Goal: Information Seeking & Learning: Get advice/opinions

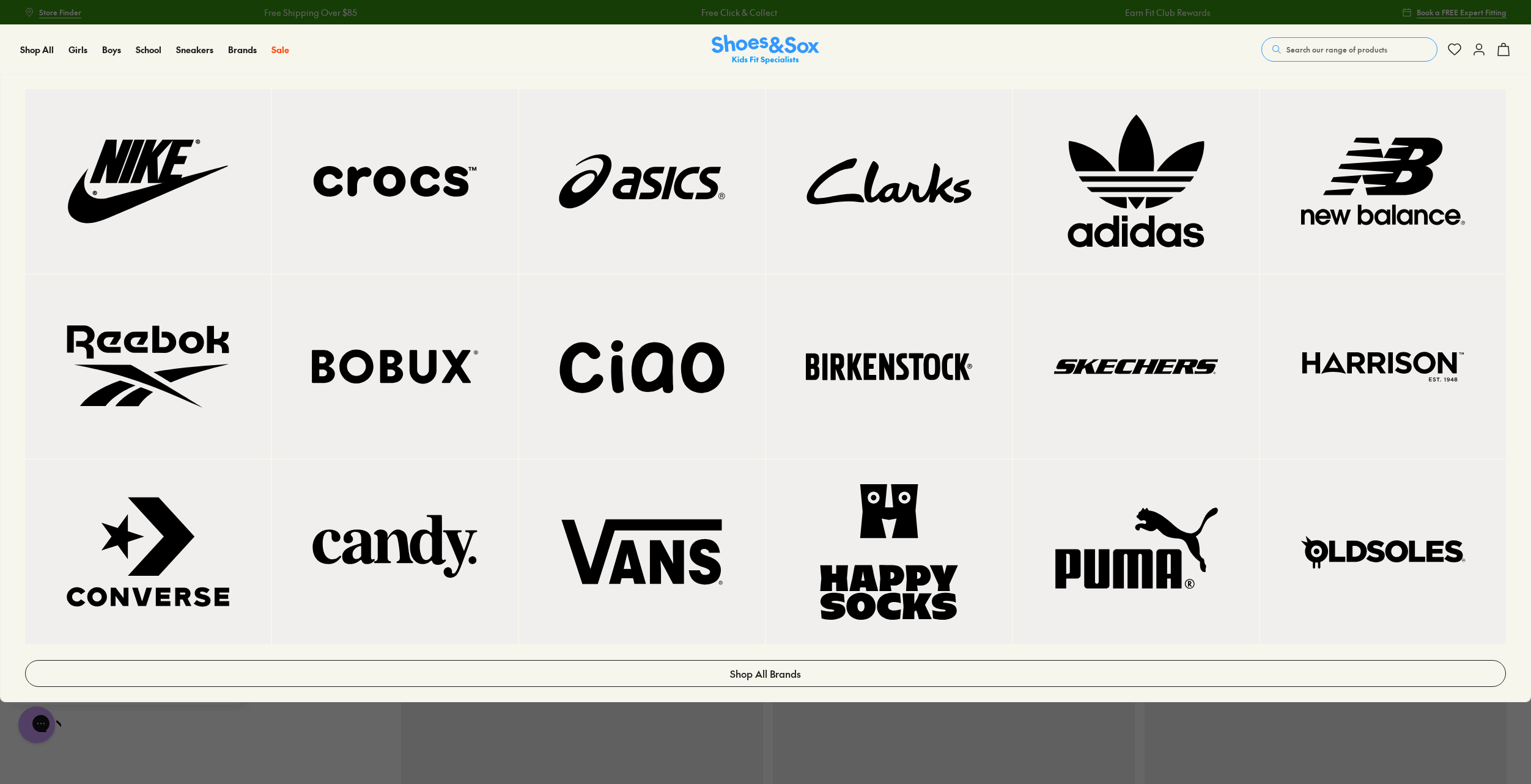
click at [342, 353] on img at bounding box center [395, 367] width 197 height 136
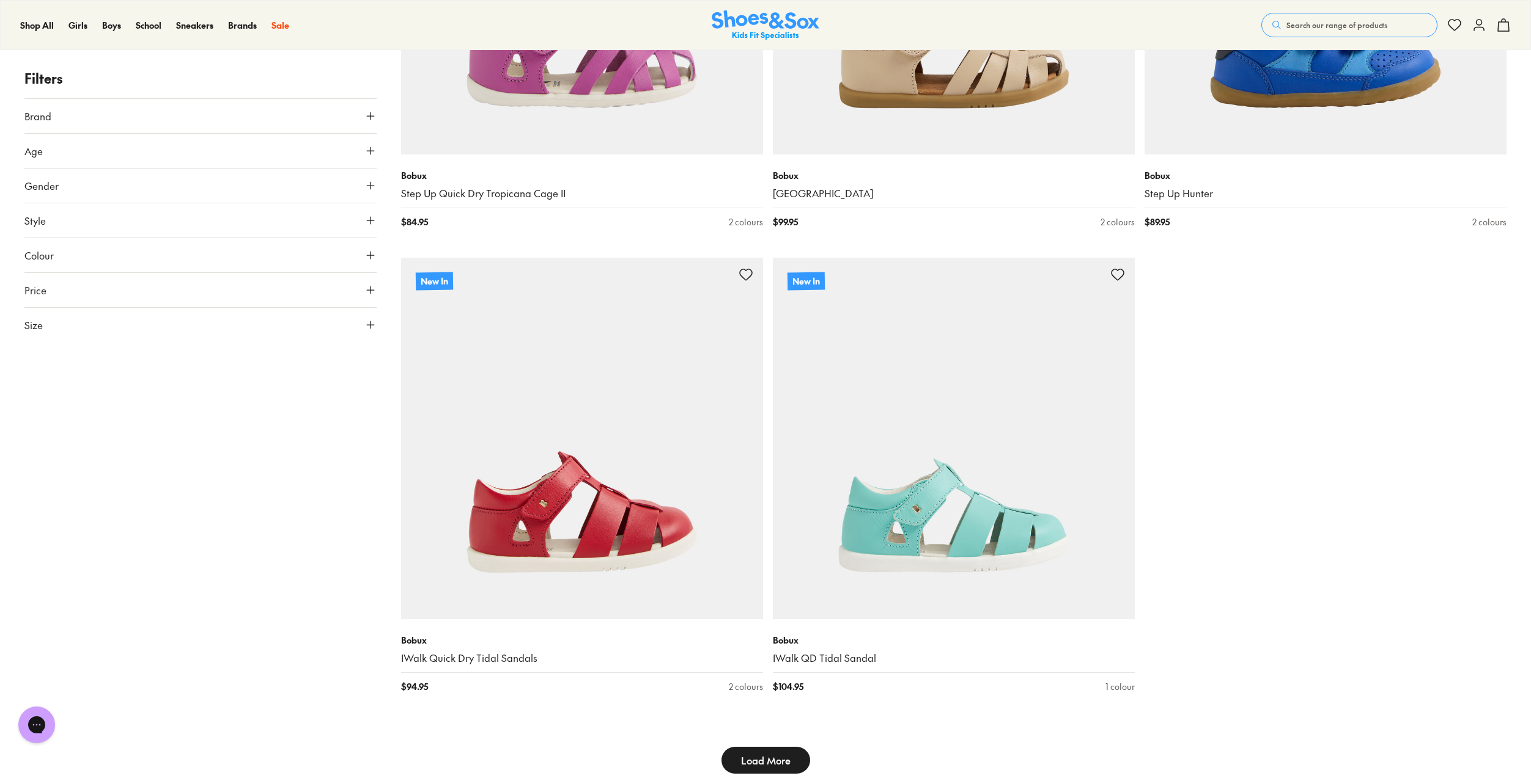
scroll to position [4704, 0]
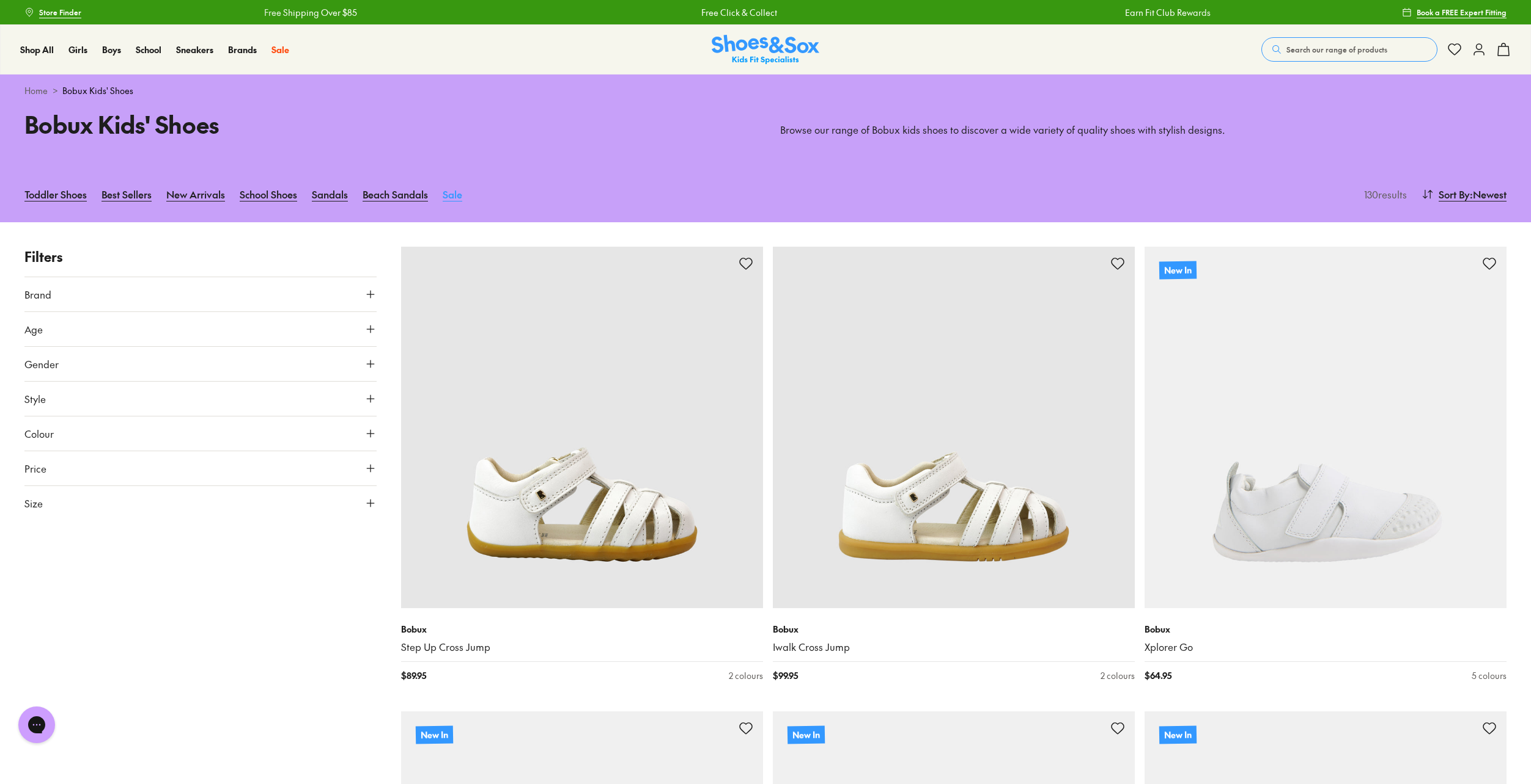
click at [462, 196] on link "Sale" at bounding box center [452, 194] width 20 height 26
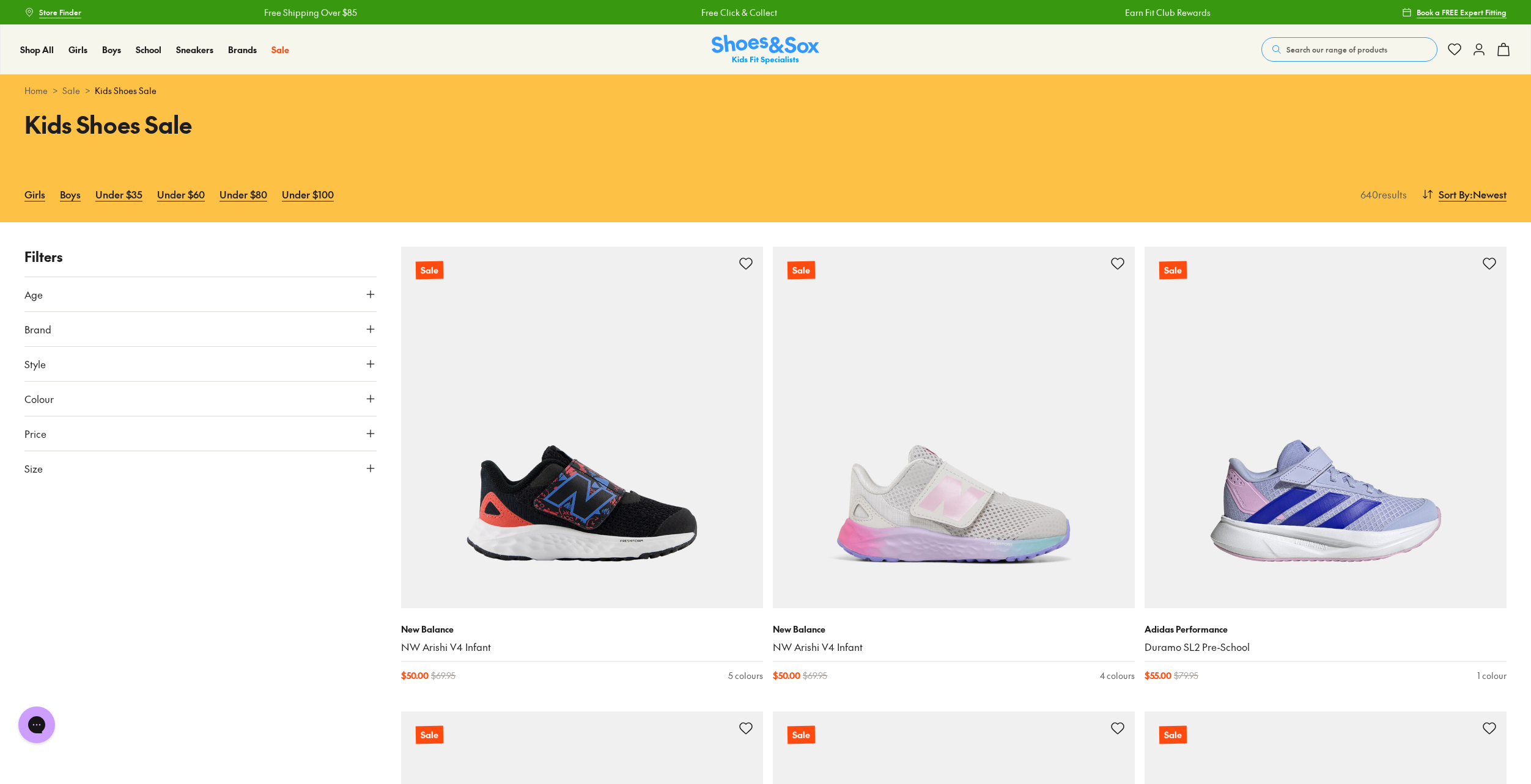
click at [51, 331] on button "Brand" at bounding box center [200, 330] width 353 height 34
click at [32, 510] on div "Bobux ( 46 )" at bounding box center [200, 505] width 353 height 15
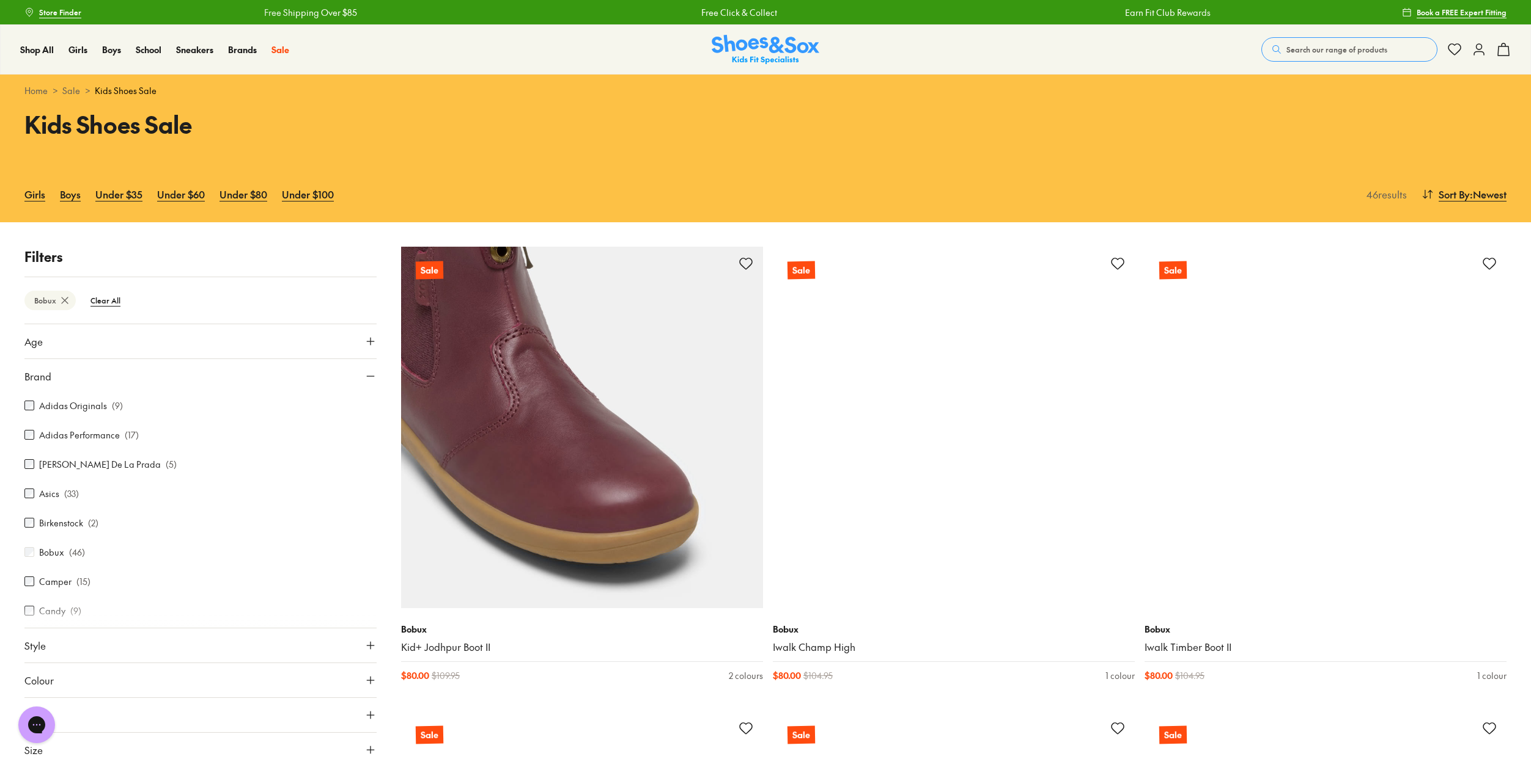
scroll to position [245, 0]
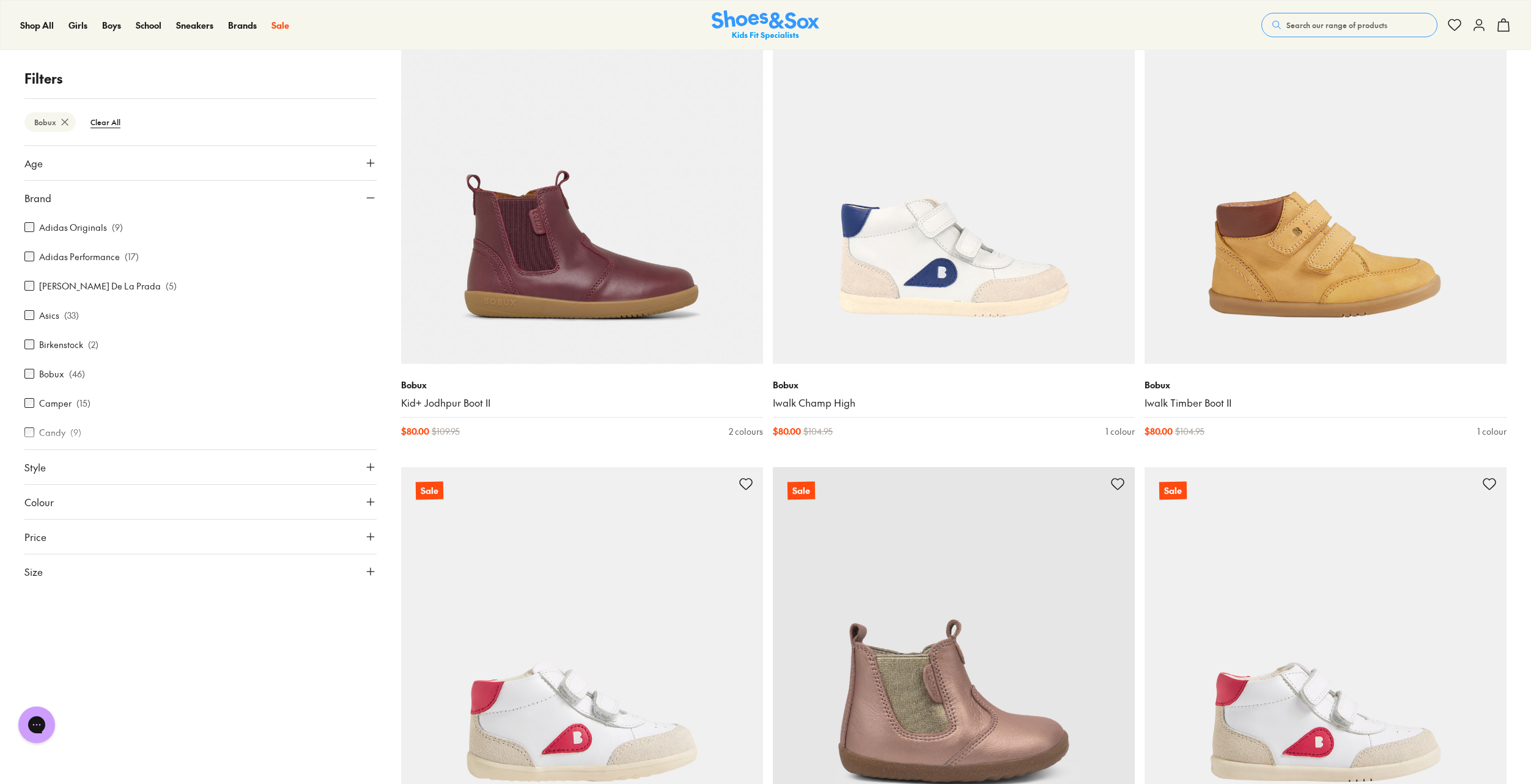
click at [39, 577] on span "Size" at bounding box center [33, 572] width 18 height 15
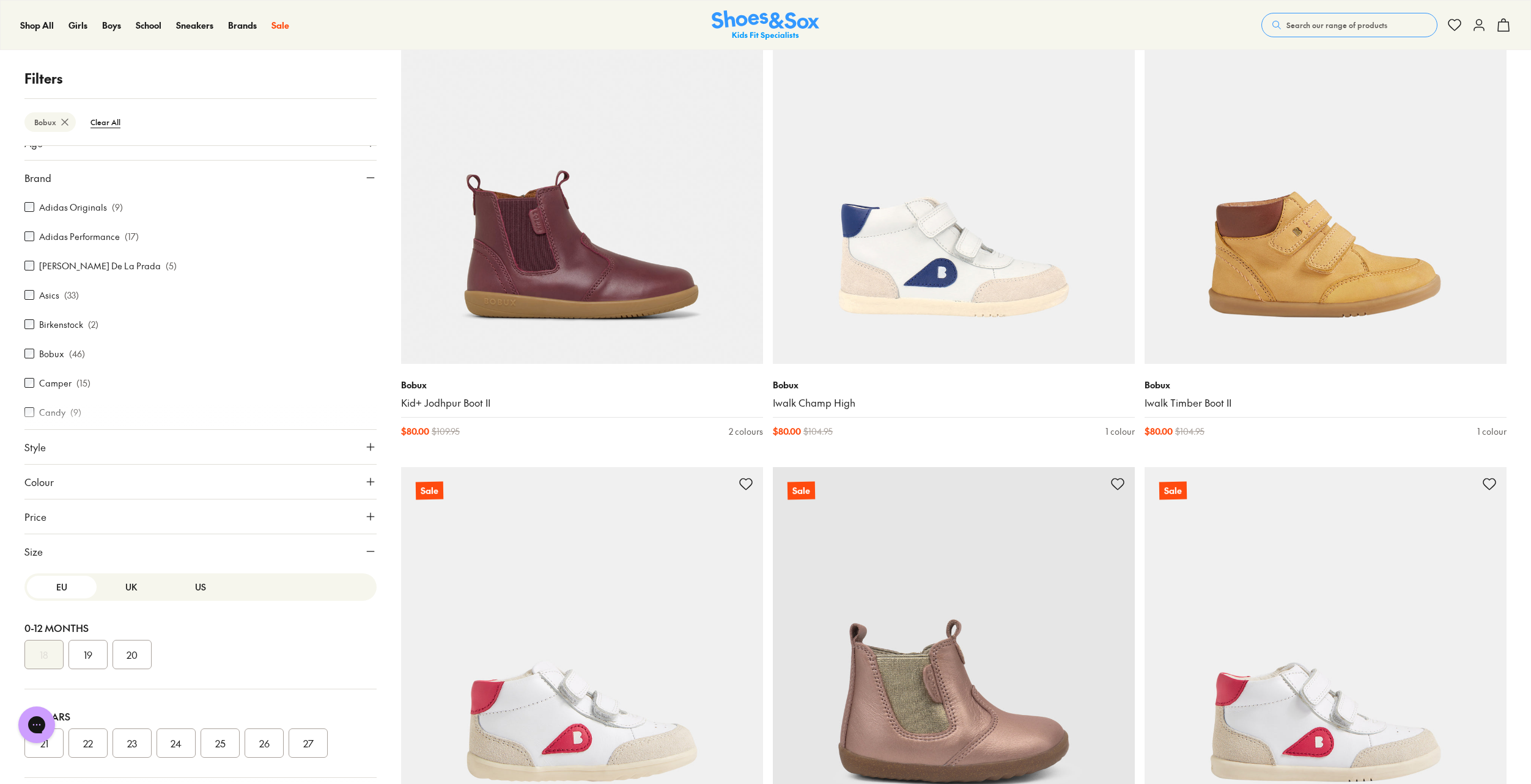
scroll to position [39, 0]
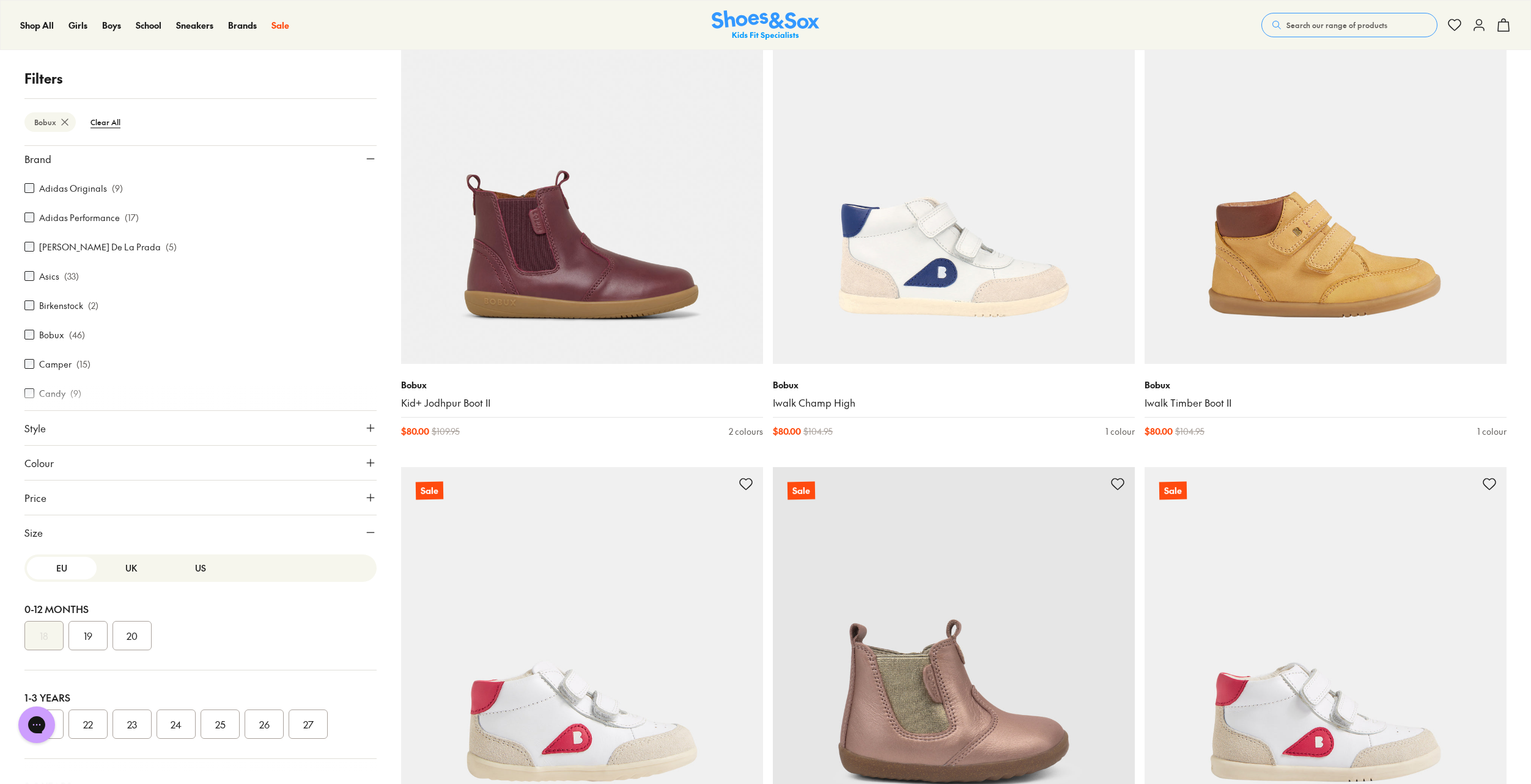
click at [296, 723] on button "27" at bounding box center [307, 724] width 39 height 29
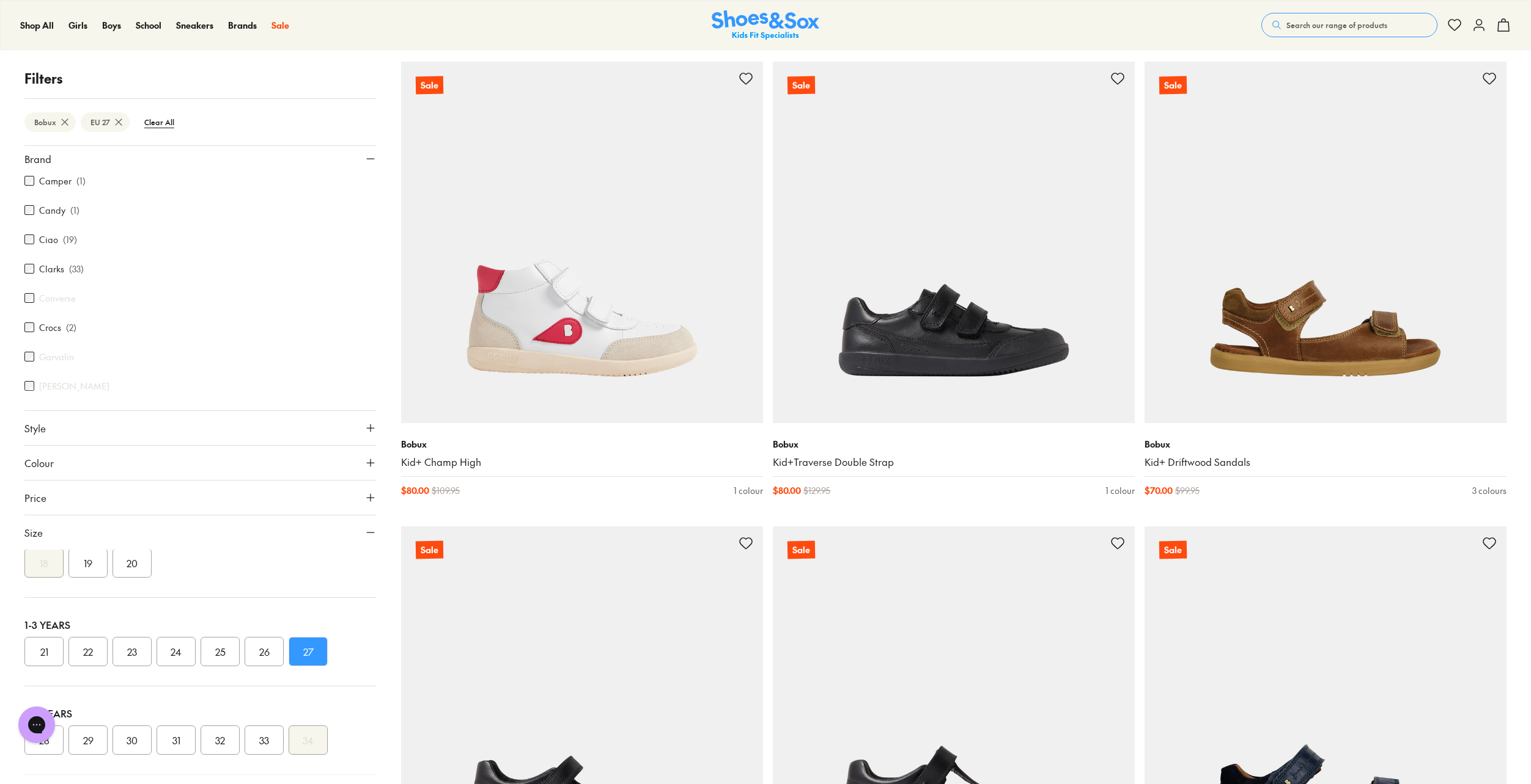
scroll to position [183, 0]
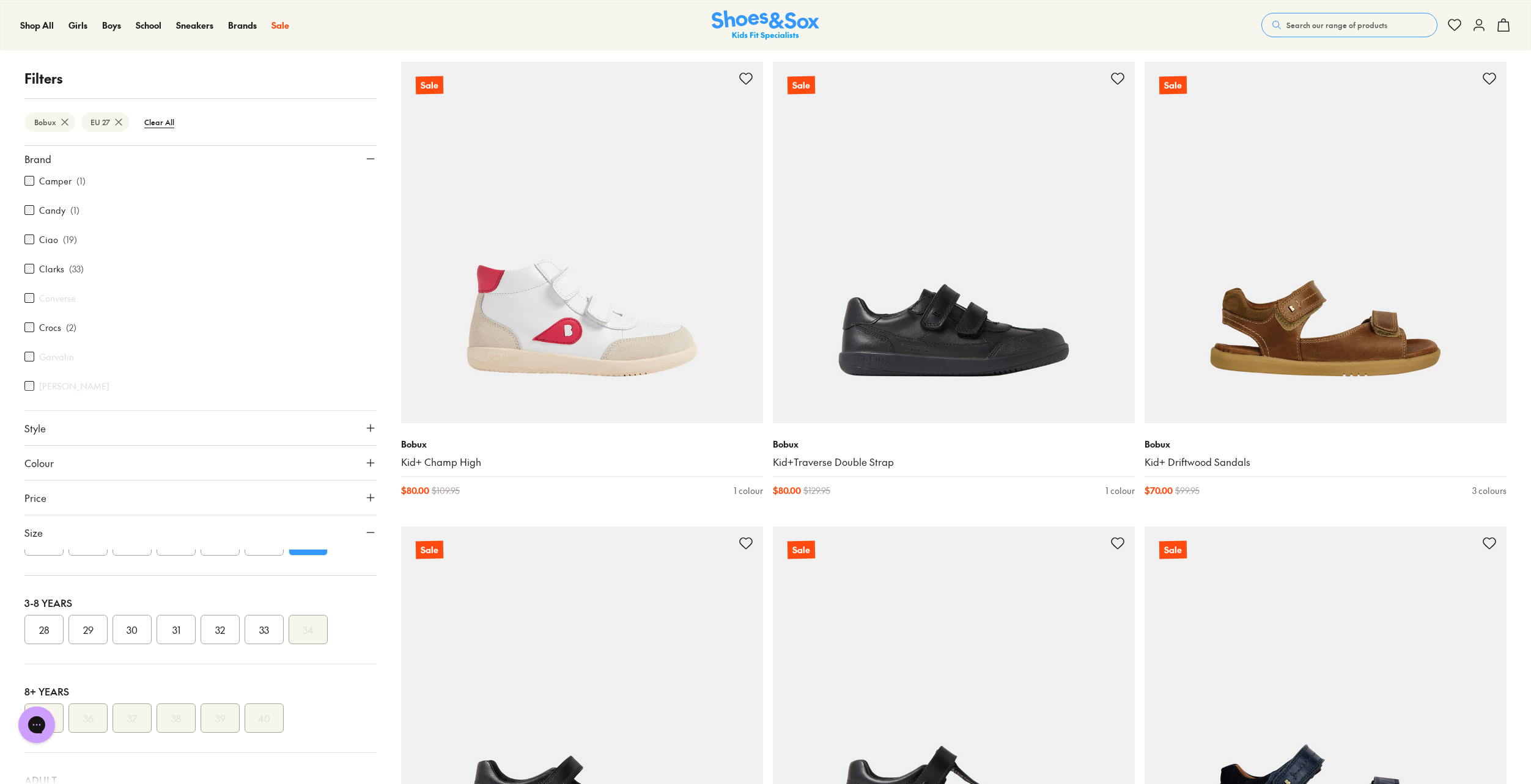
drag, startPoint x: 43, startPoint y: 630, endPoint x: 75, endPoint y: 625, distance: 32.4
click at [43, 630] on button "28" at bounding box center [43, 629] width 39 height 29
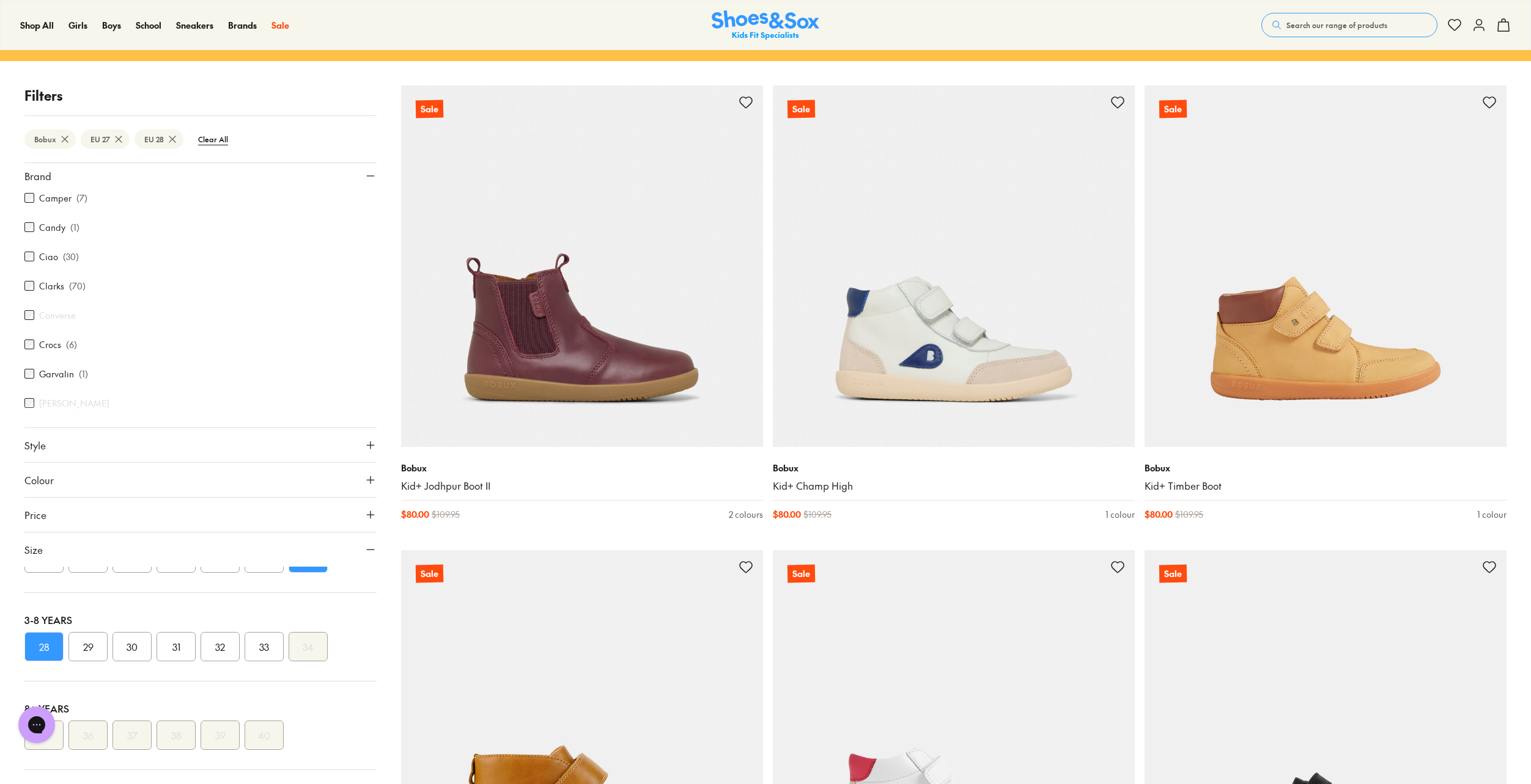
click at [313, 570] on button "27" at bounding box center [307, 558] width 39 height 29
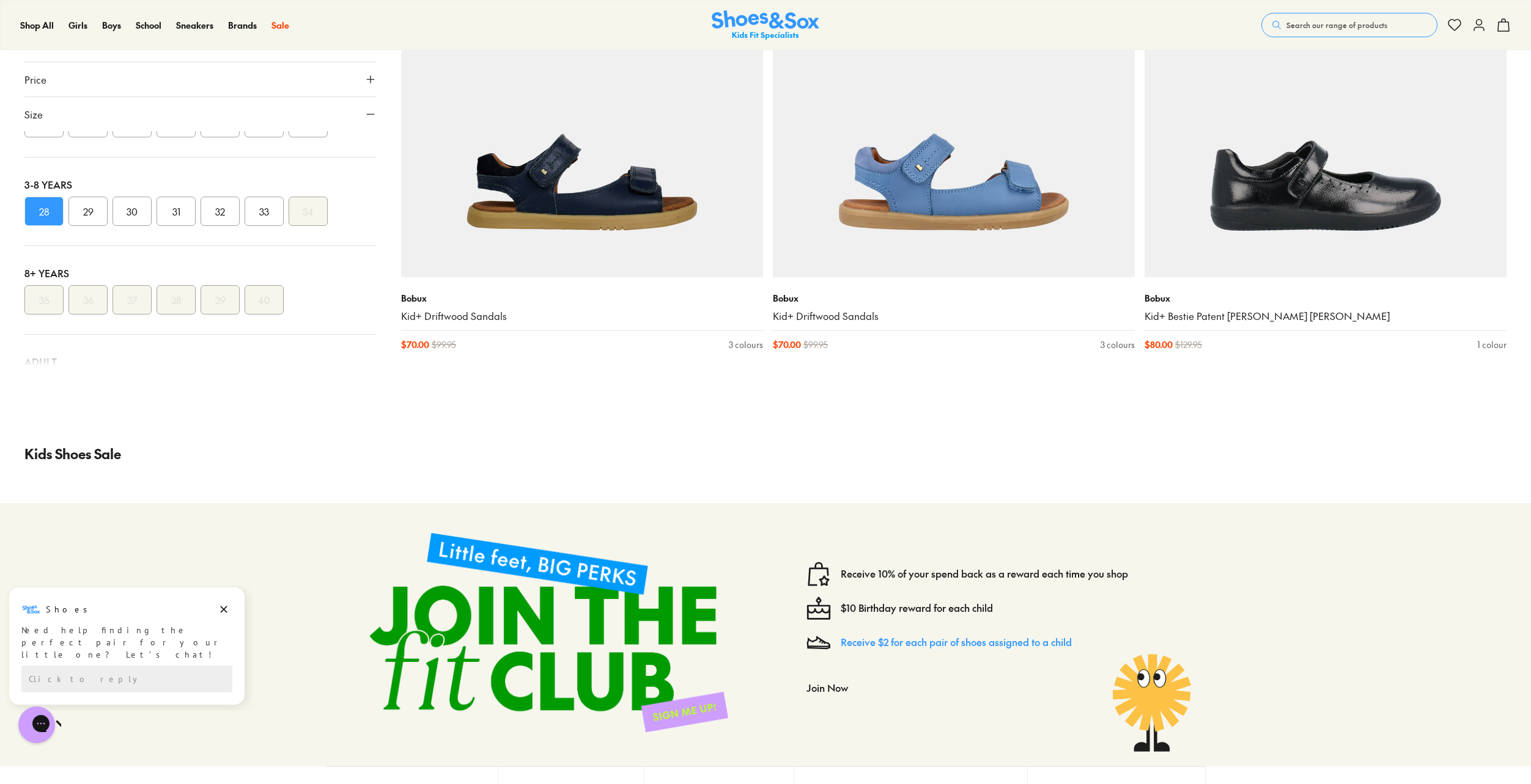
scroll to position [1539, 0]
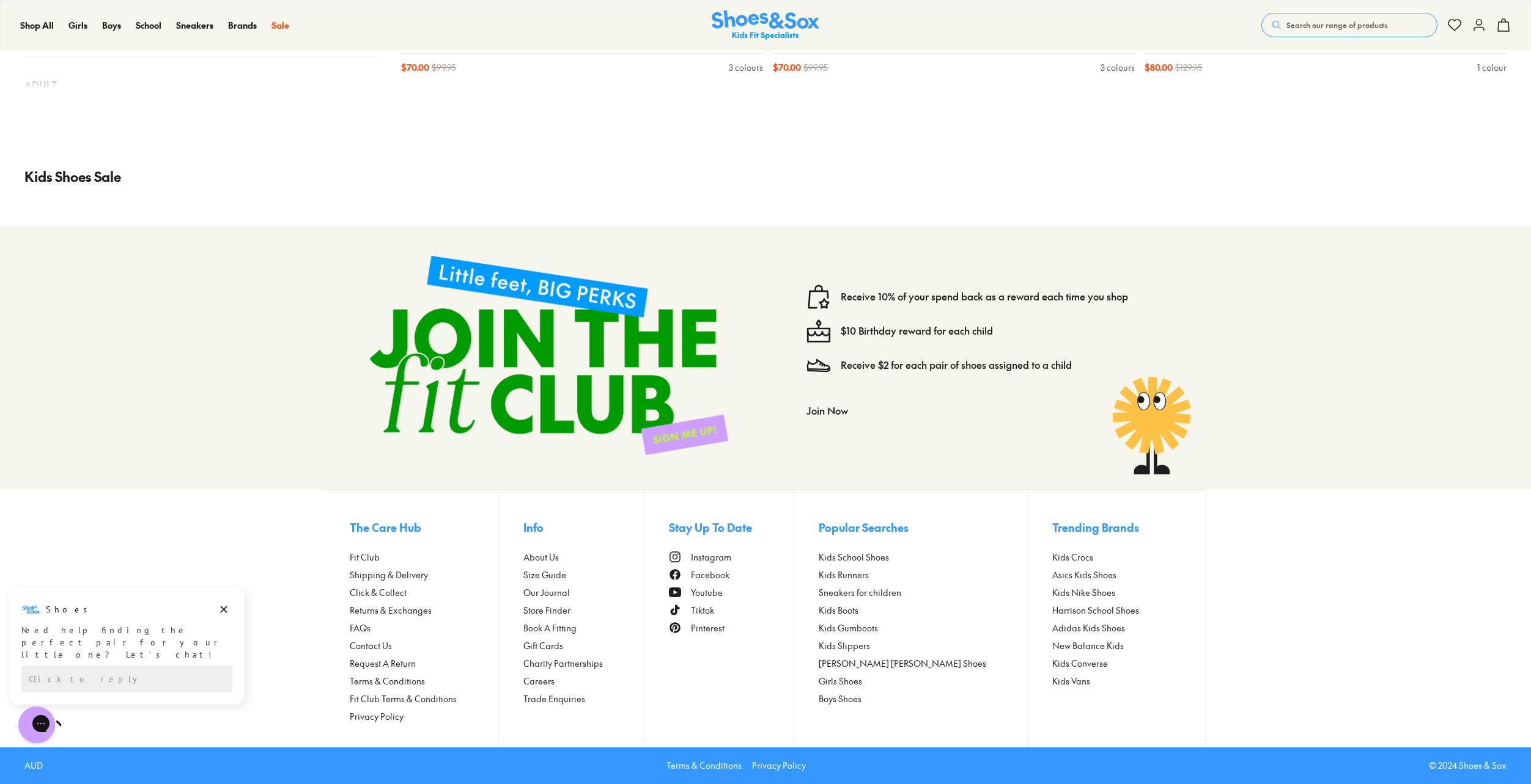
click at [358, 627] on span "FAQs" at bounding box center [360, 628] width 21 height 13
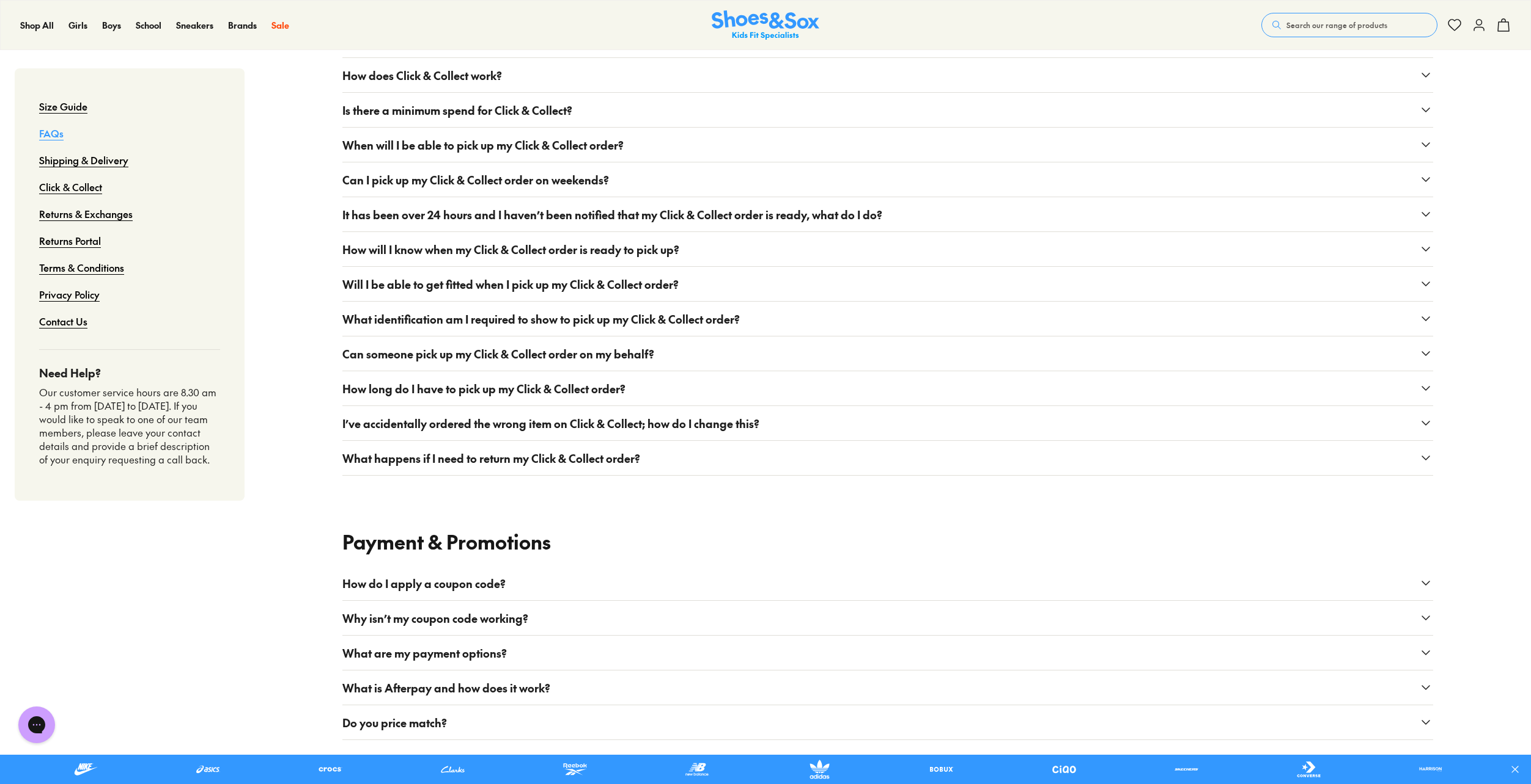
scroll to position [916, 0]
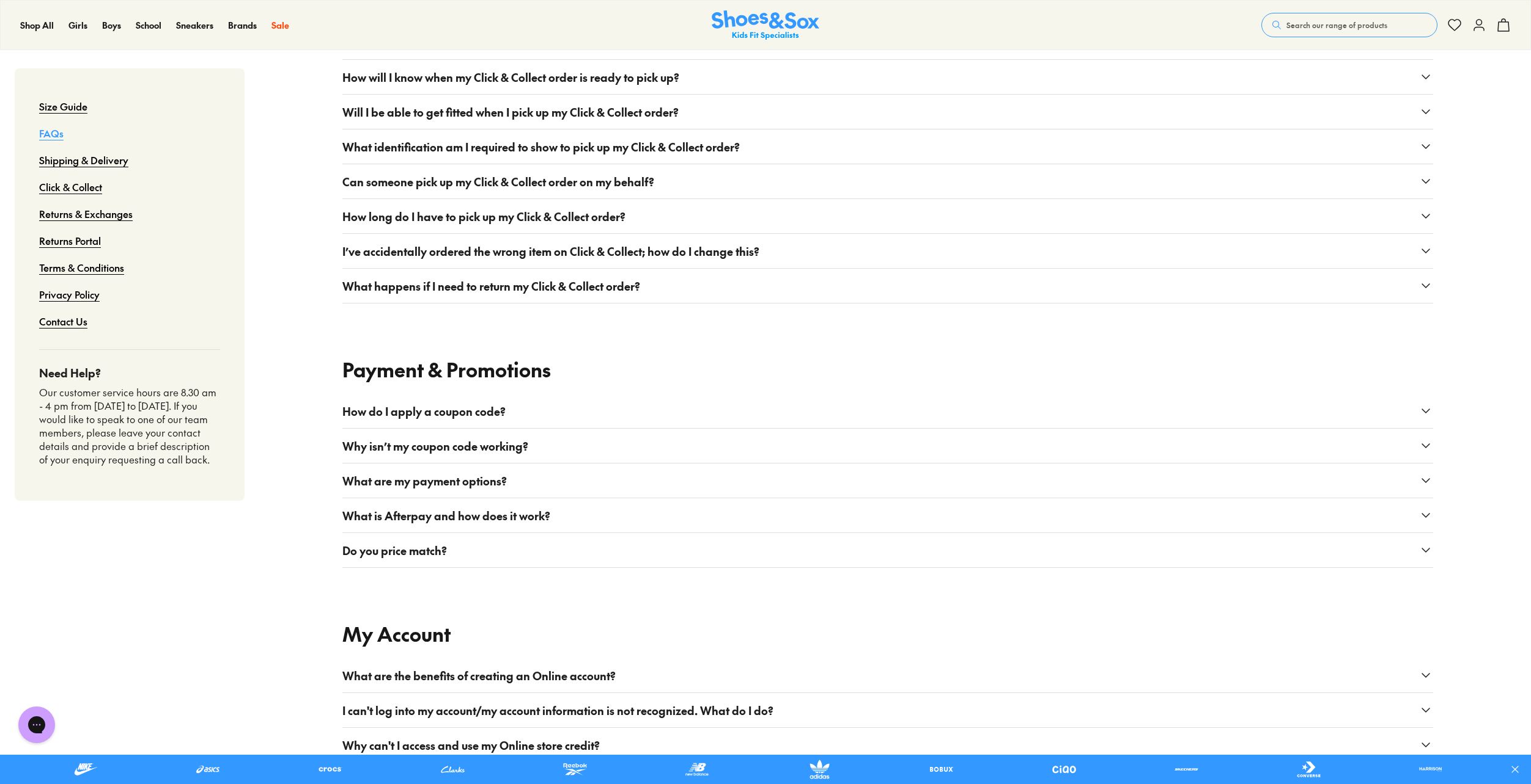
click at [421, 548] on span "Do you price match?" at bounding box center [394, 550] width 105 height 16
